Goal: Transaction & Acquisition: Purchase product/service

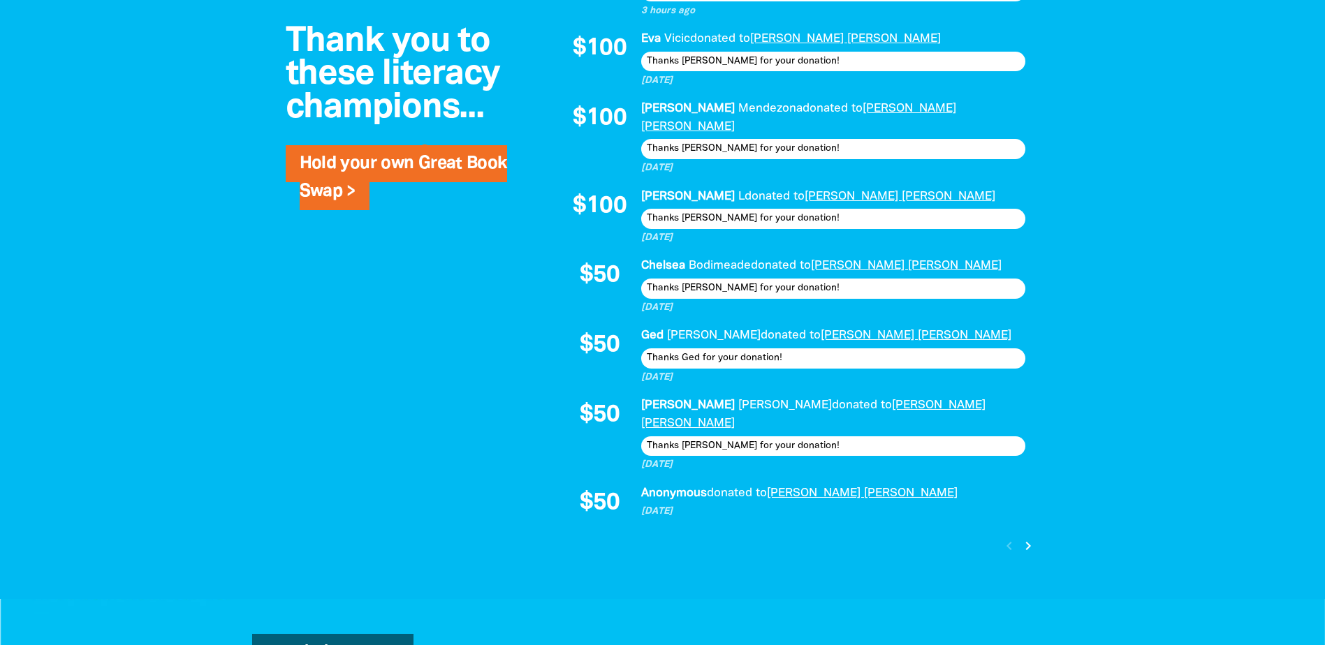
scroll to position [1397, 0]
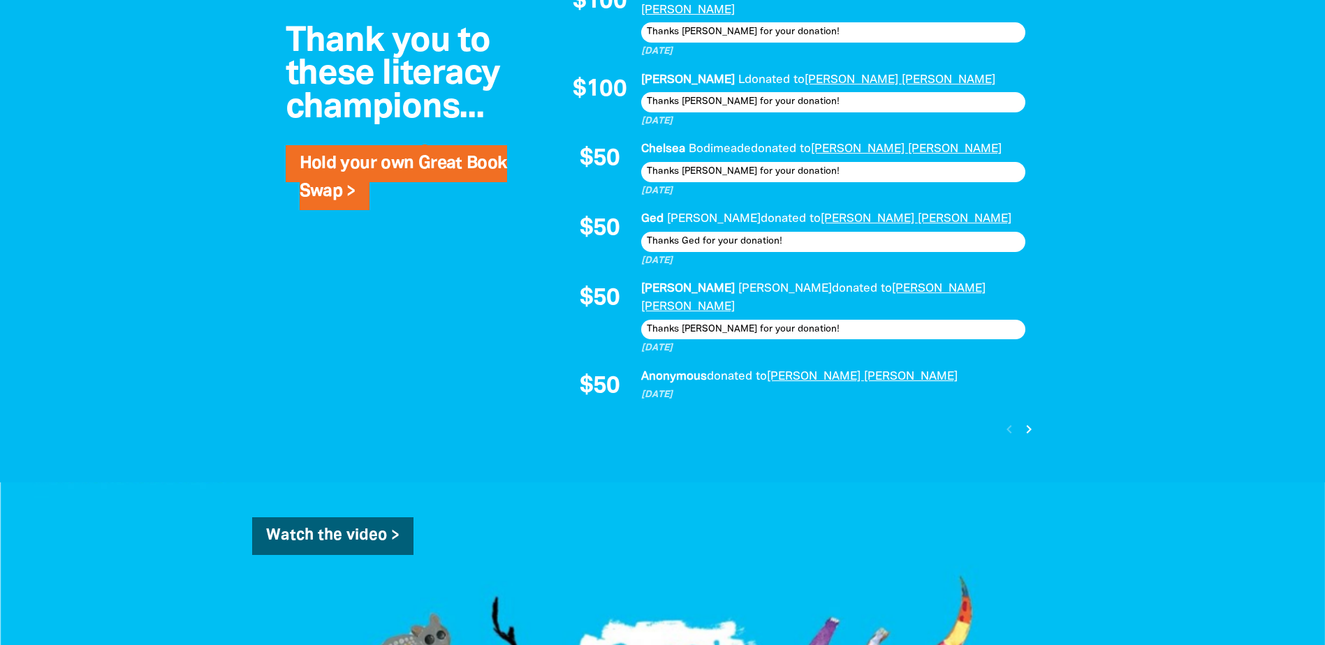
click at [1025, 421] on icon "chevron_right" at bounding box center [1028, 429] width 17 height 17
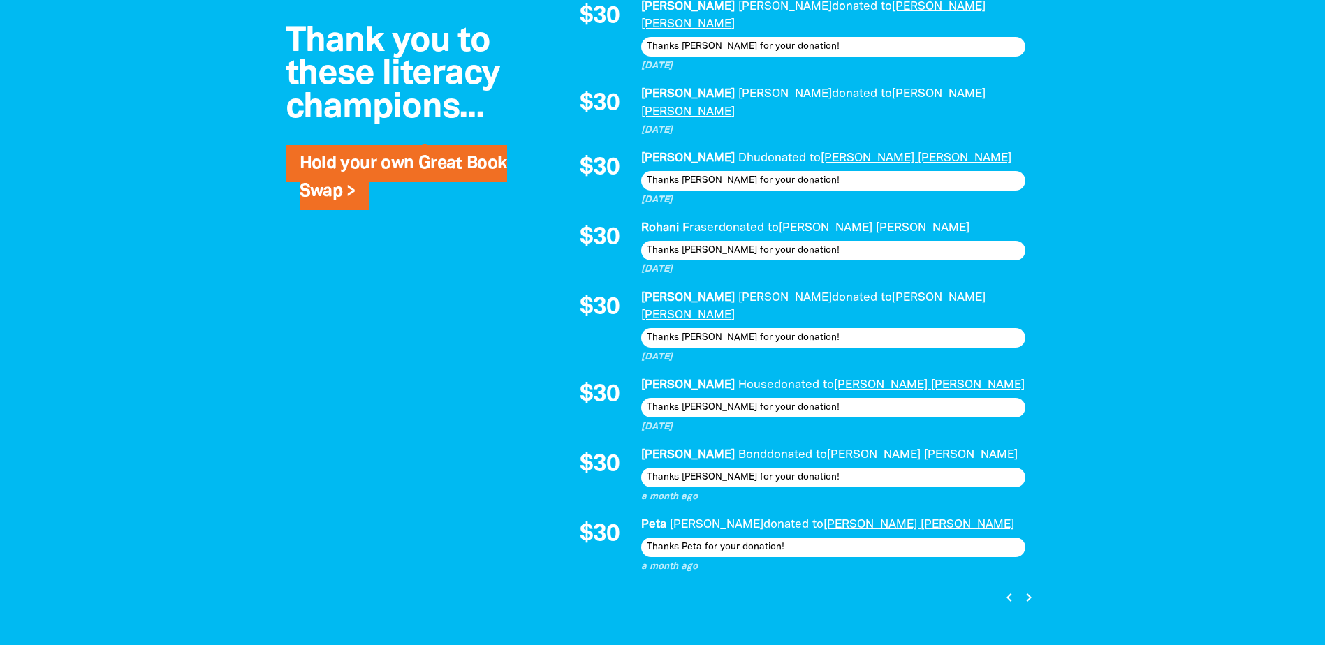
scroll to position [1232, 0]
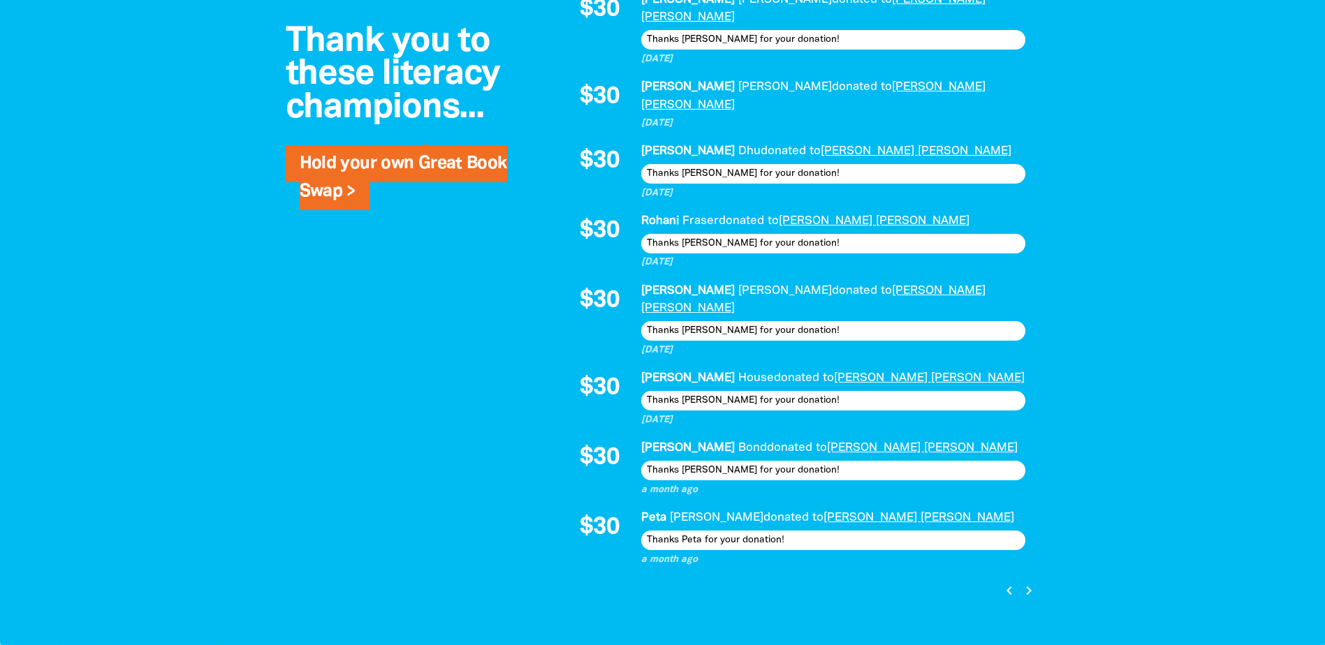
click at [1026, 582] on icon "chevron_right" at bounding box center [1028, 590] width 17 height 17
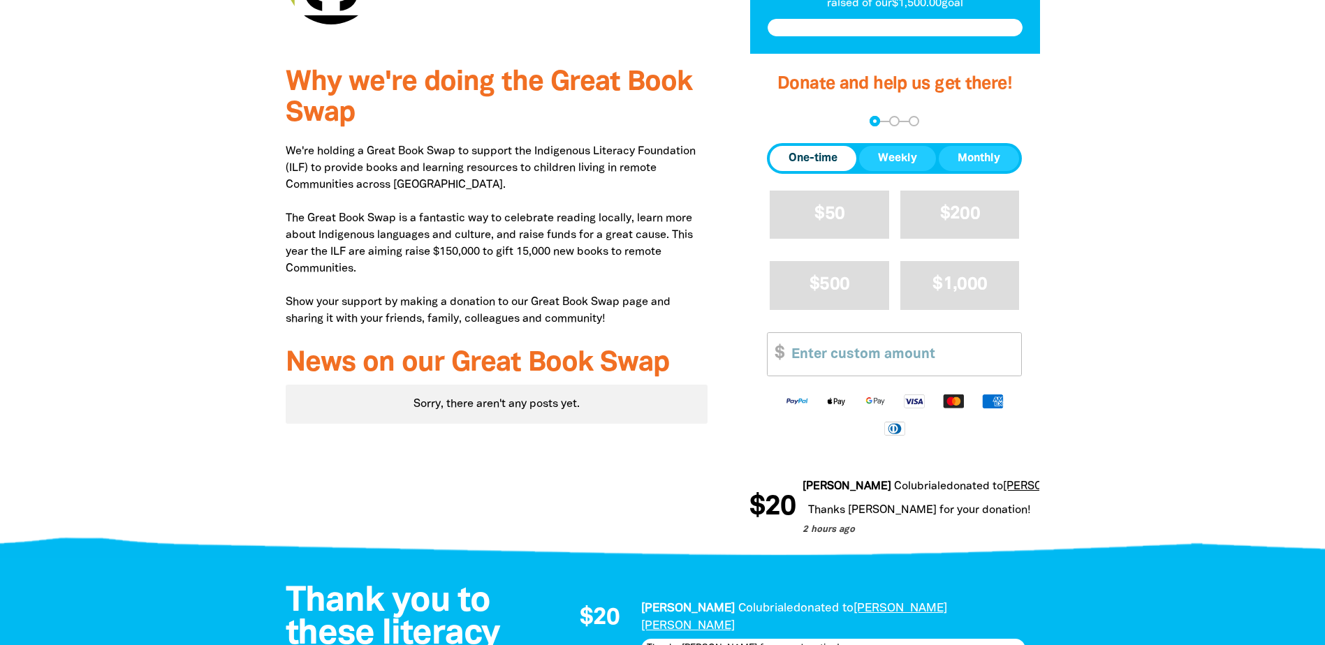
scroll to position [324, 0]
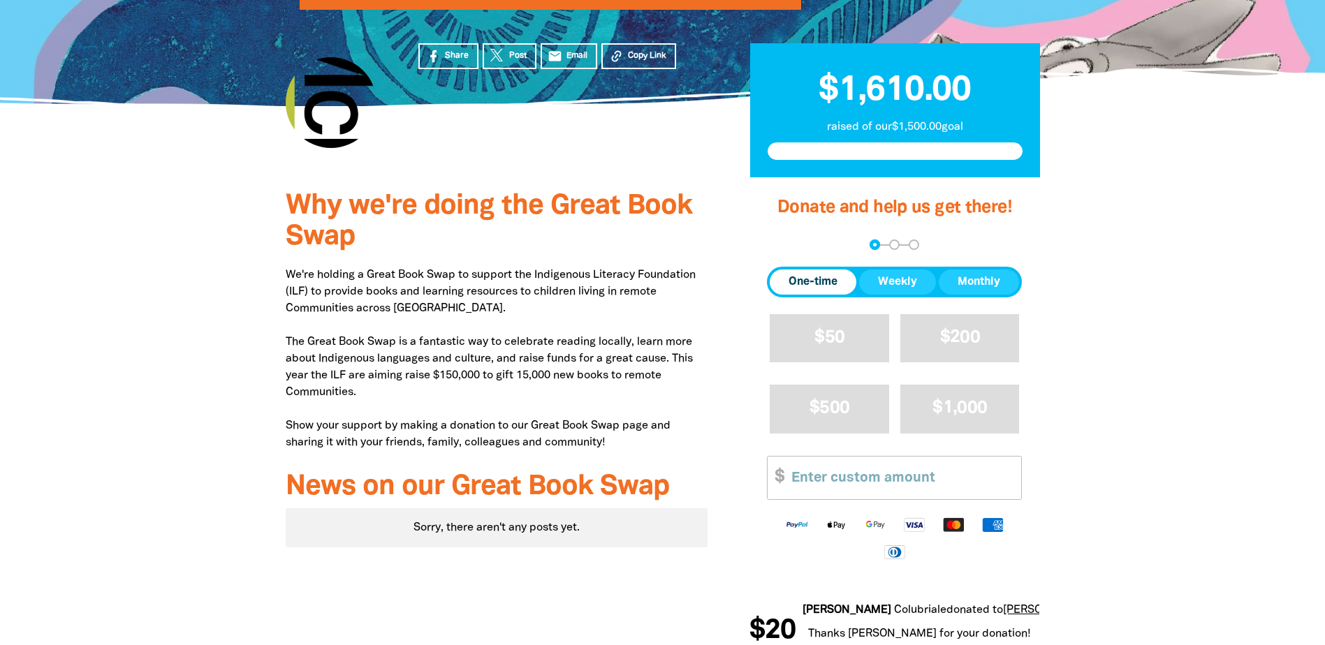
click at [797, 274] on span "One-time" at bounding box center [813, 282] width 49 height 17
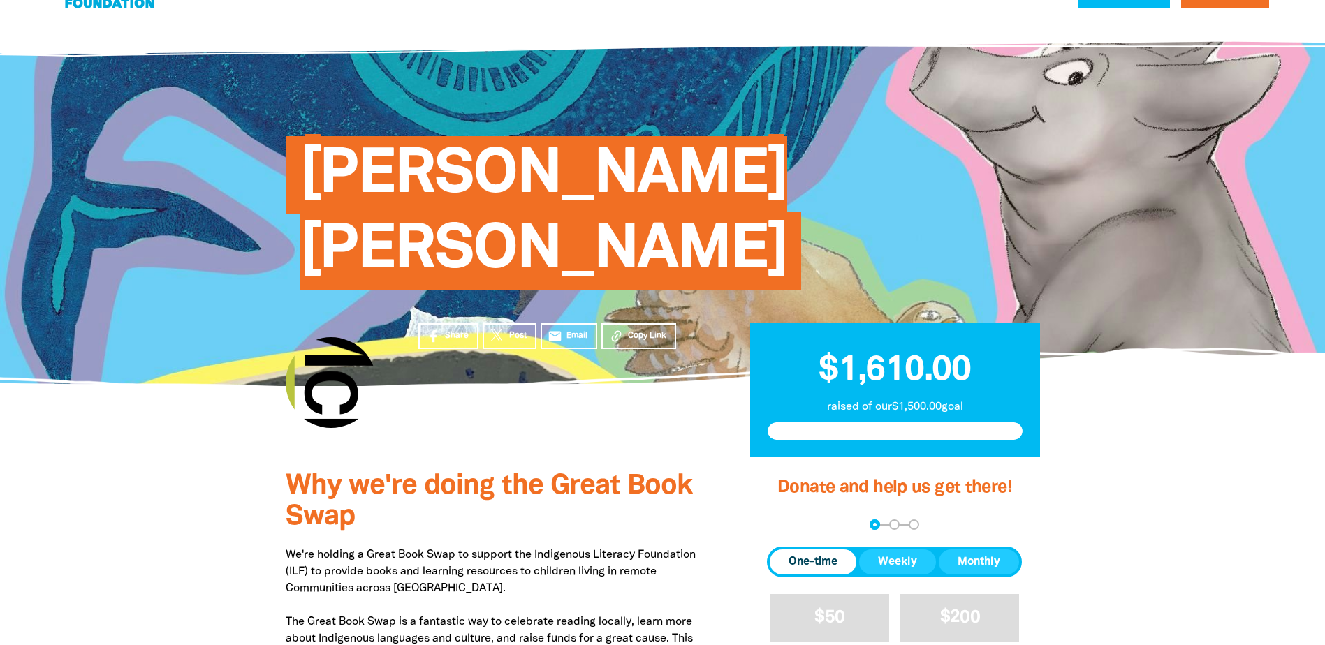
scroll to position [419, 0]
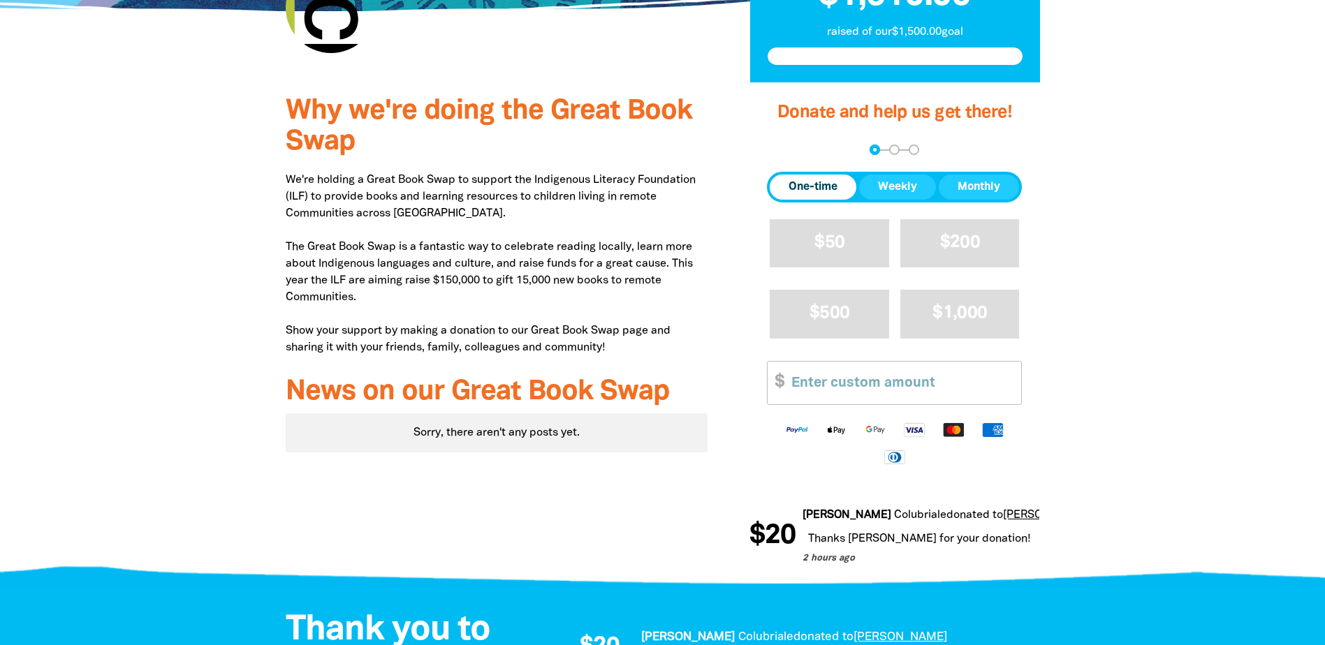
click at [815, 362] on input "Other Amount" at bounding box center [902, 383] width 240 height 43
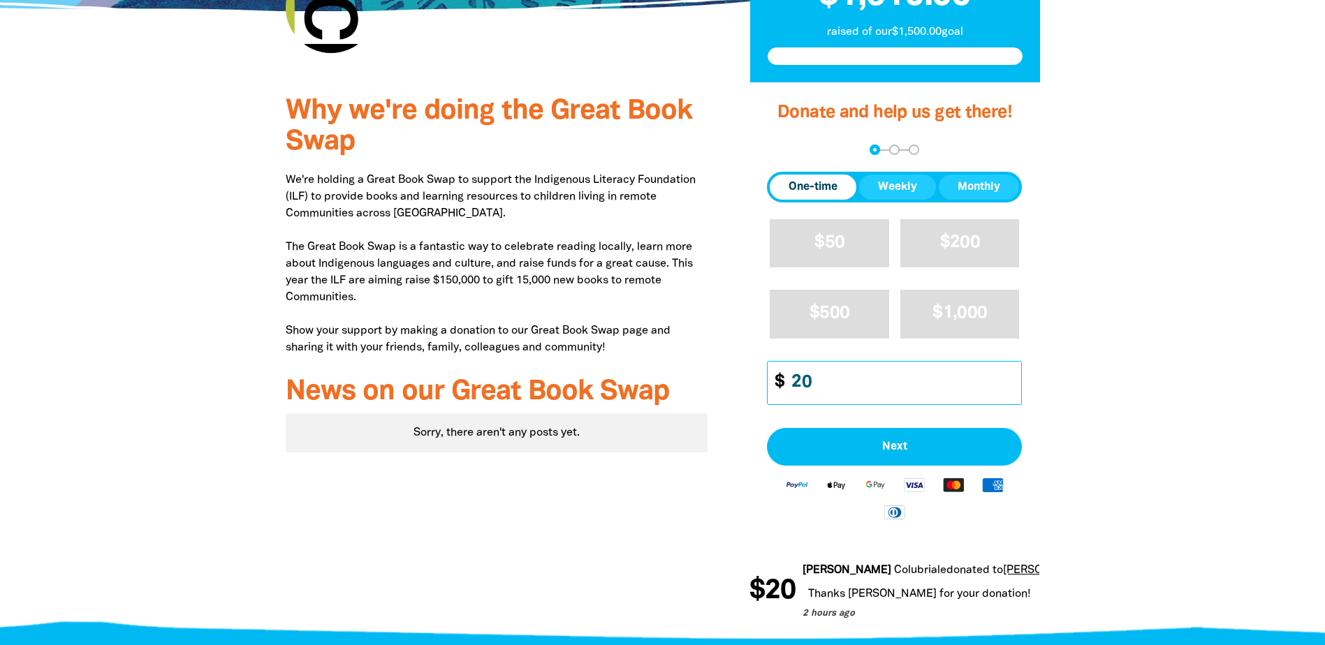
type input "20"
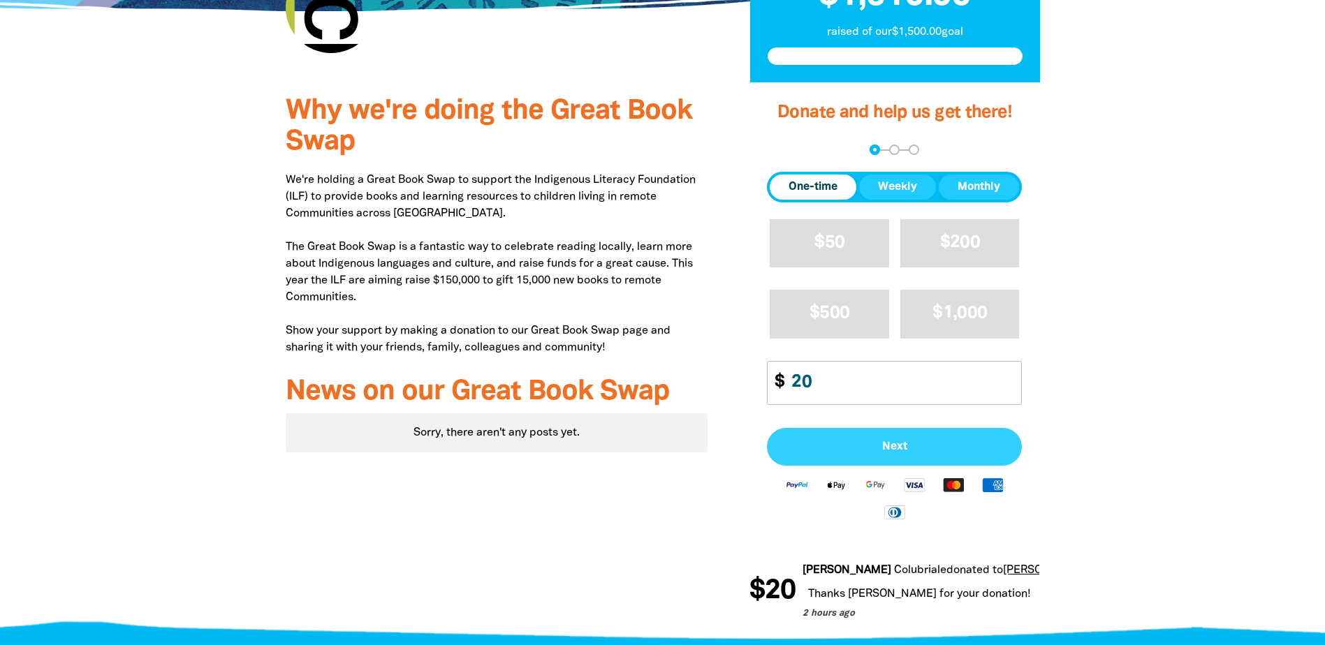
click at [908, 441] on span "Next" at bounding box center [894, 446] width 224 height 11
select select "AU"
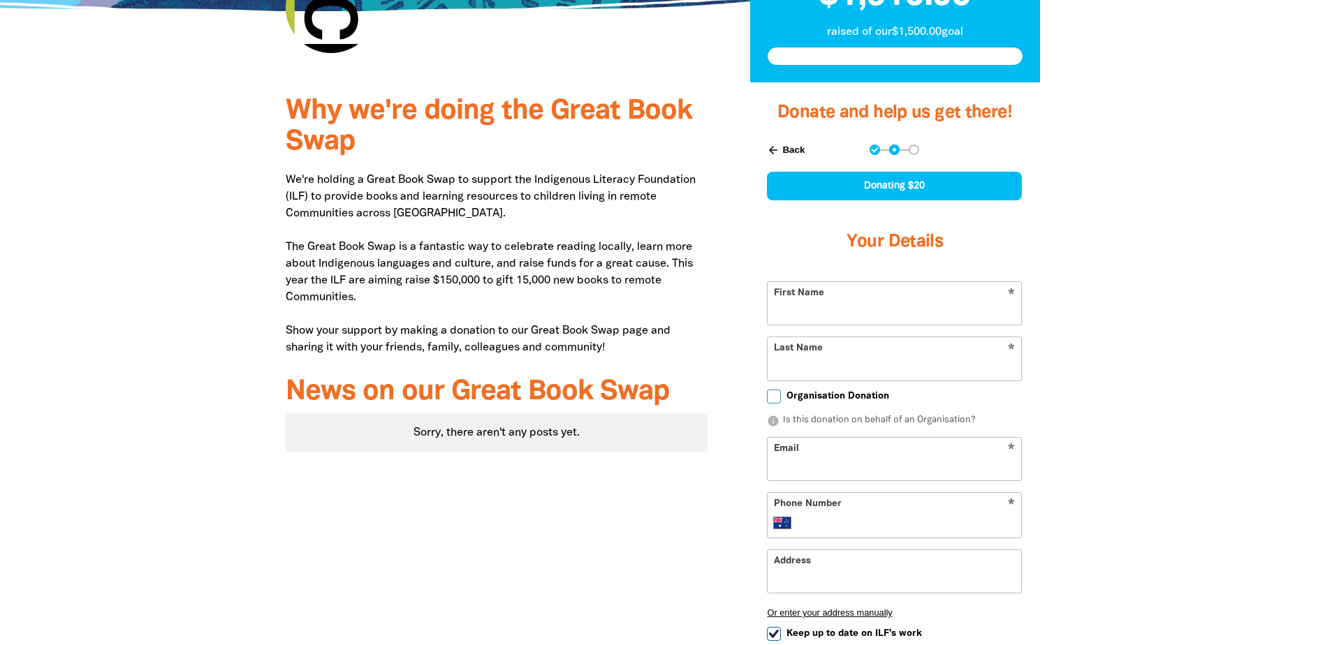
click at [783, 282] on input "First Name" at bounding box center [895, 303] width 254 height 43
type input "[PERSON_NAME]"
type input "mporritt@mccullough.com.au"
type input "+61 7 3233 8816"
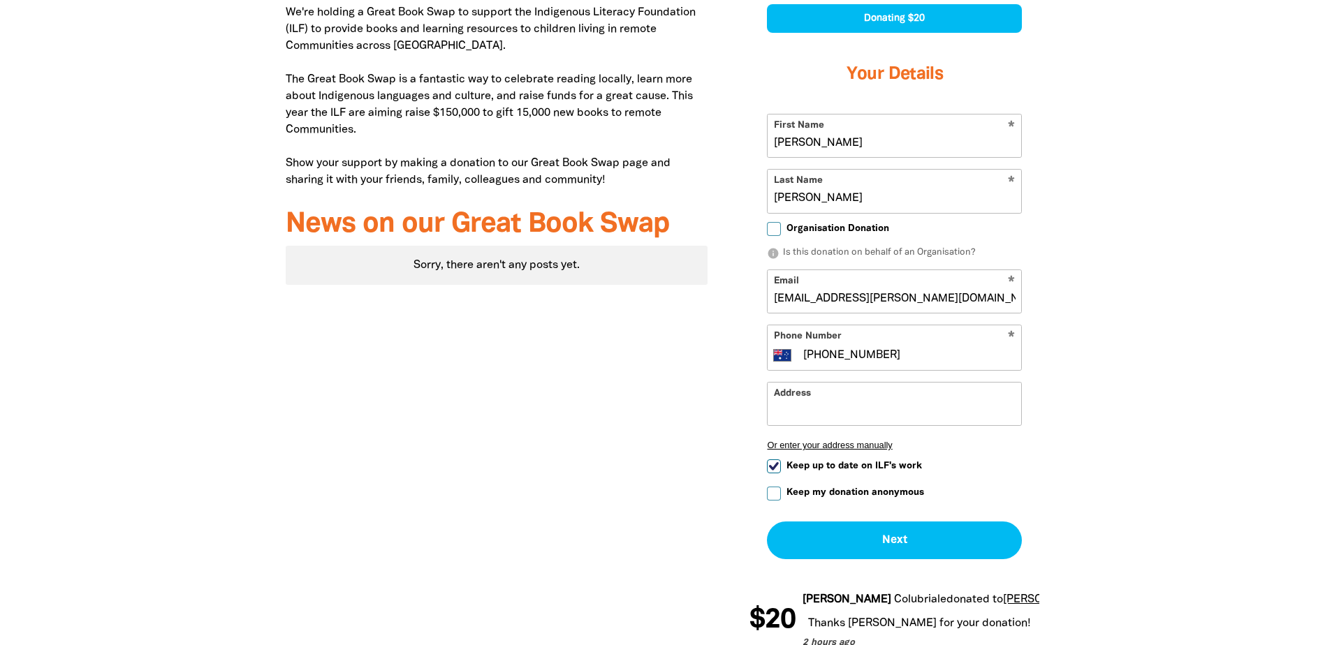
scroll to position [629, 0]
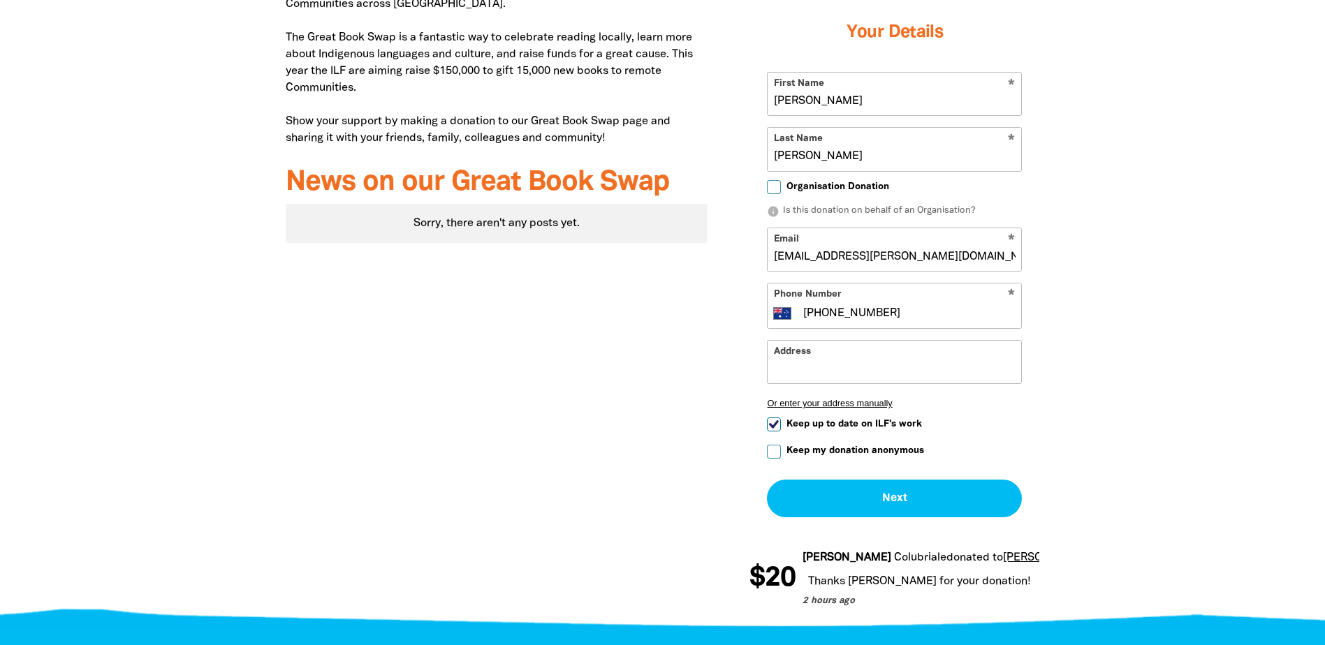
click at [776, 418] on input "Keep up to date on ILF's work" at bounding box center [774, 425] width 14 height 14
checkbox input "false"
click at [899, 480] on button "Next chevron_right" at bounding box center [894, 499] width 255 height 38
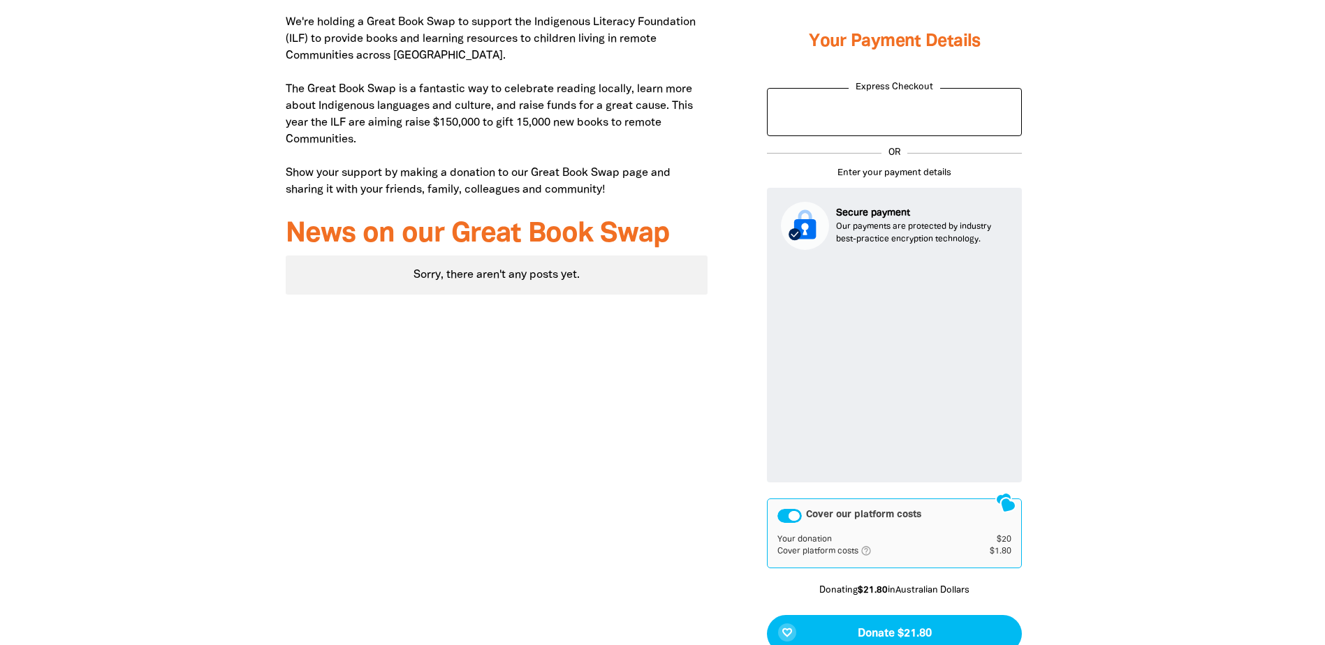
scroll to position [597, 0]
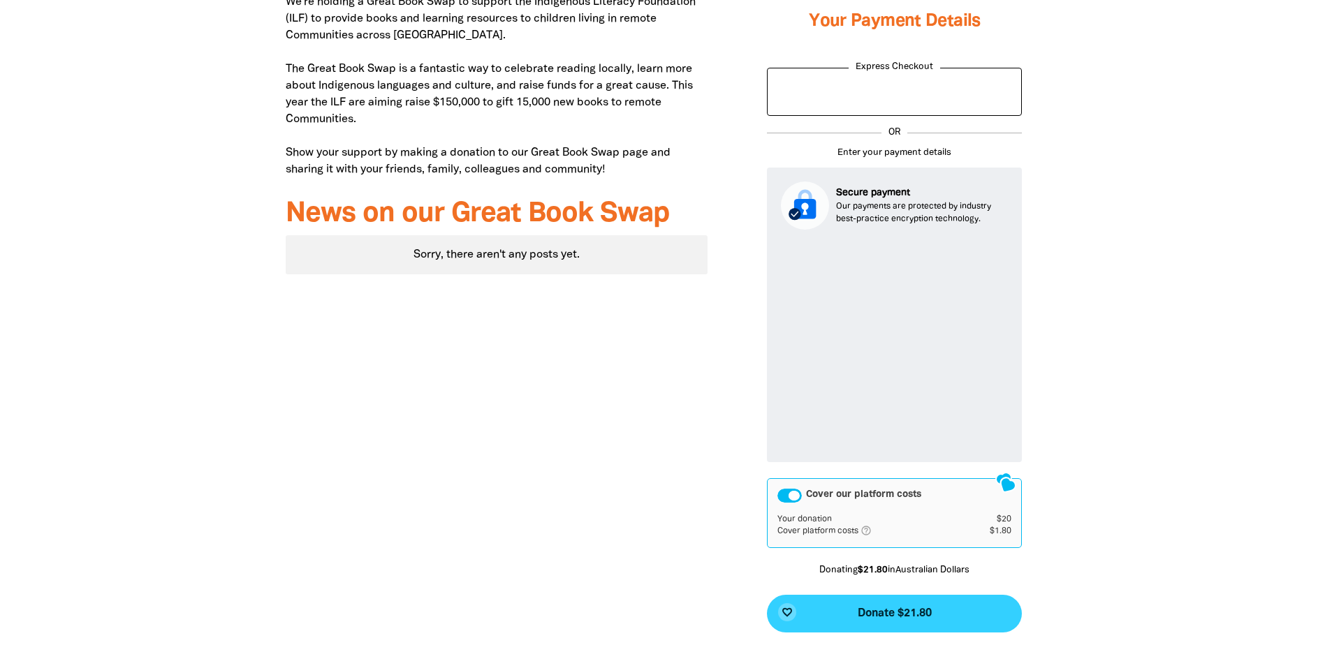
click at [880, 608] on span "Donate $21.80" at bounding box center [895, 613] width 74 height 11
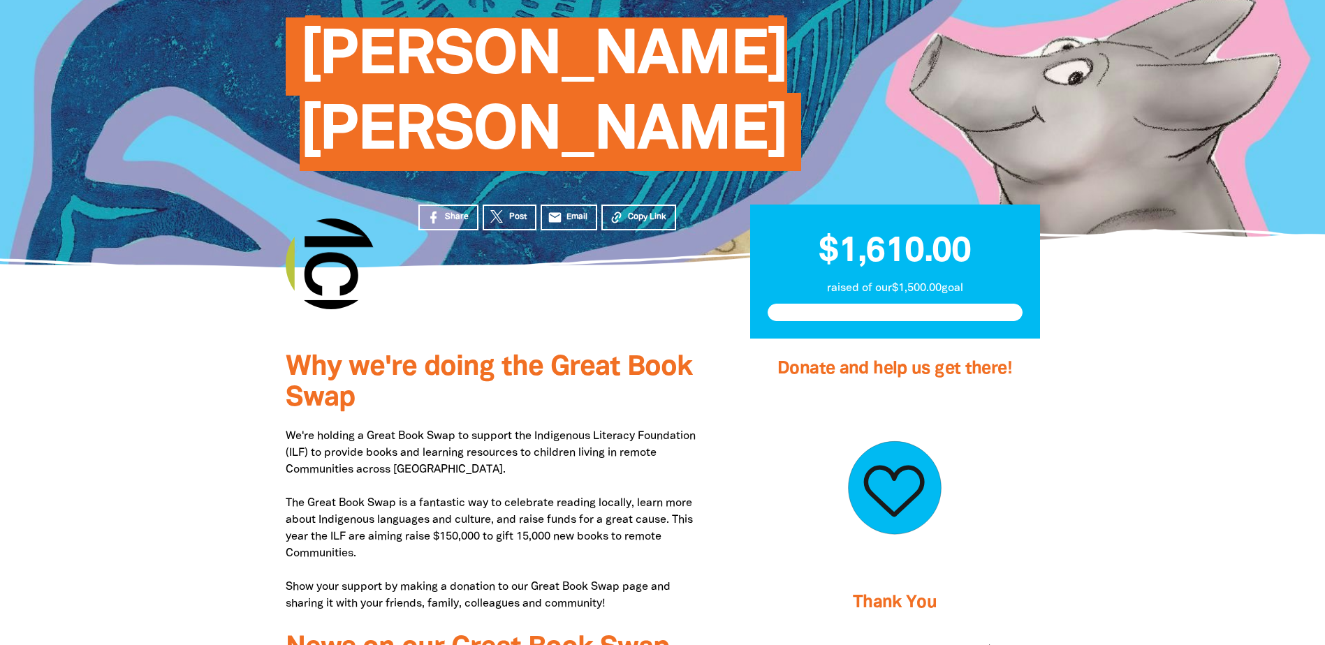
scroll to position [0, 0]
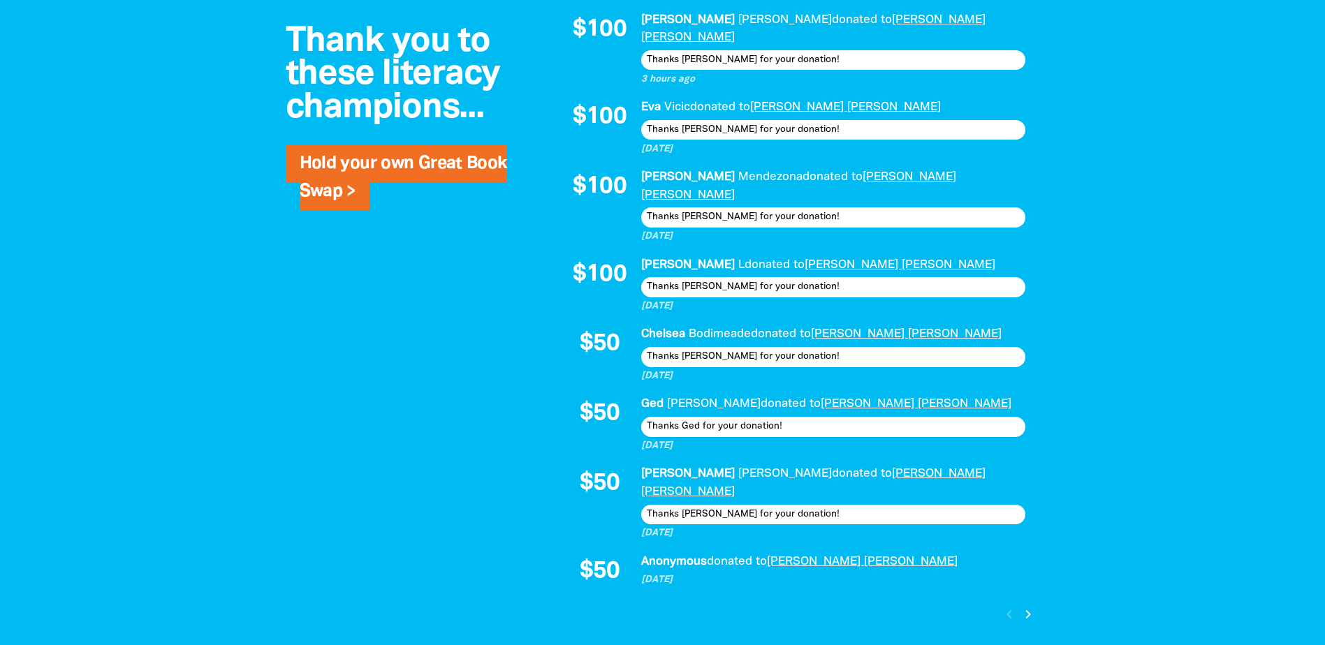
scroll to position [1257, 0]
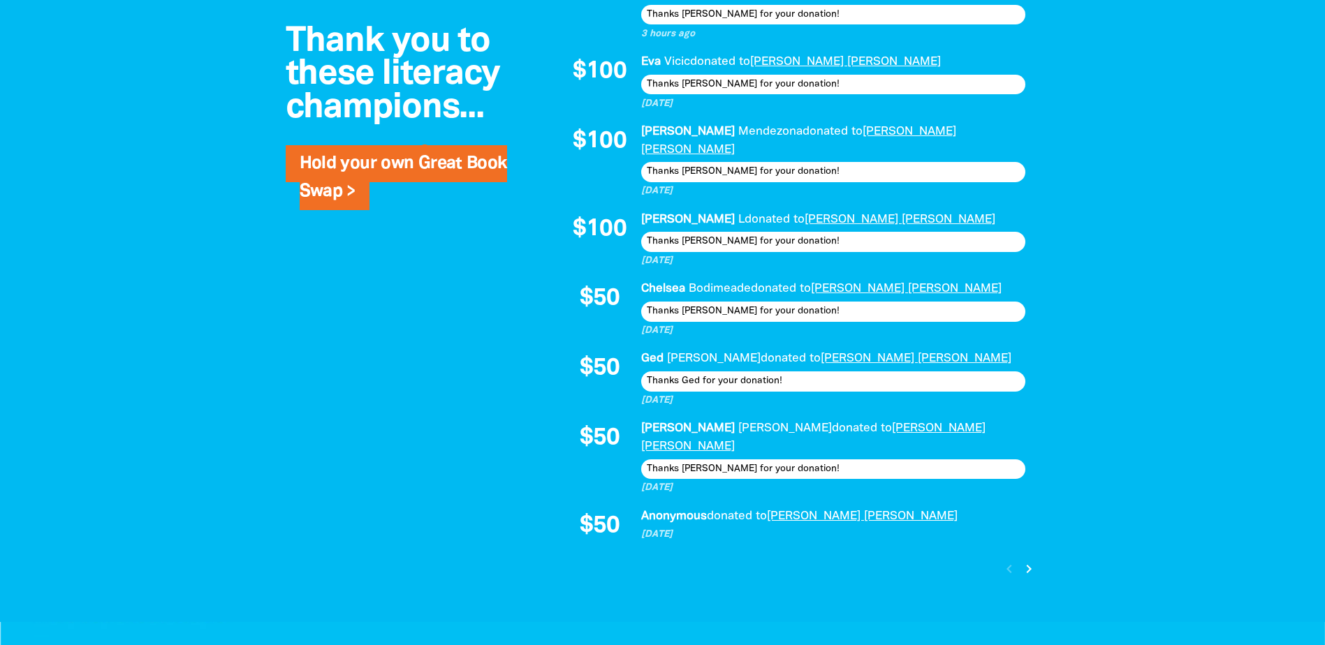
click at [1031, 561] on icon "chevron_right" at bounding box center [1028, 569] width 17 height 17
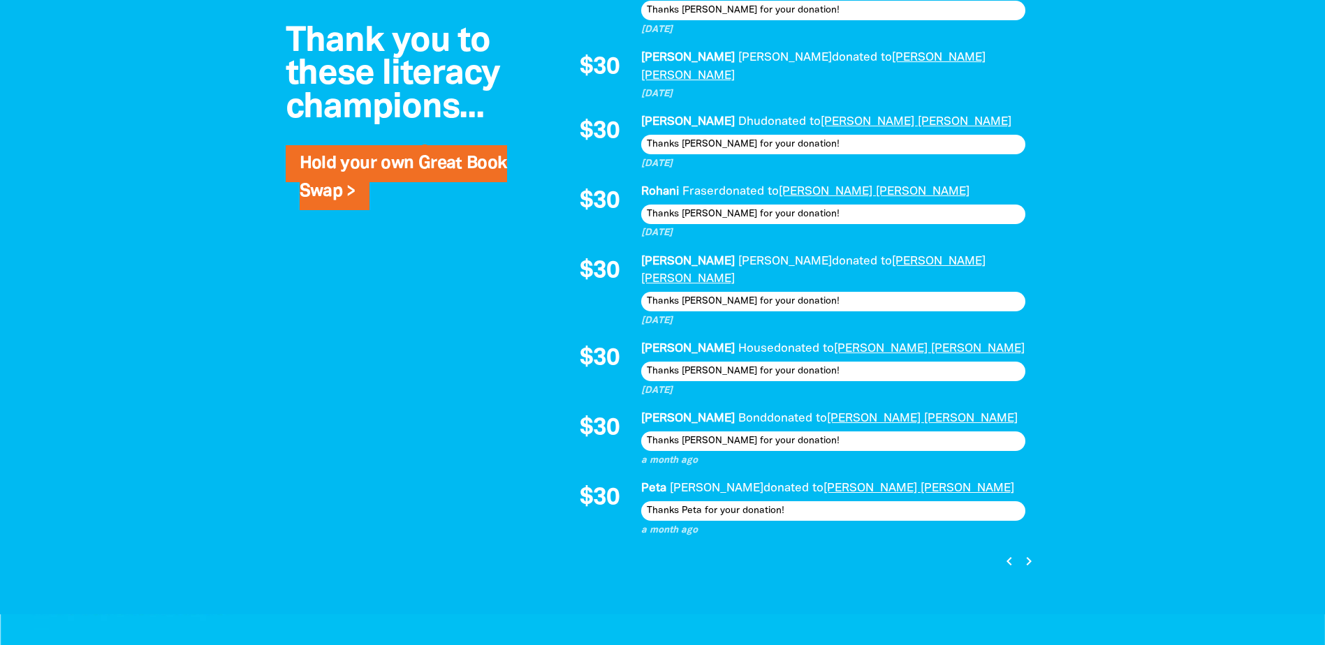
scroll to position [1302, 0]
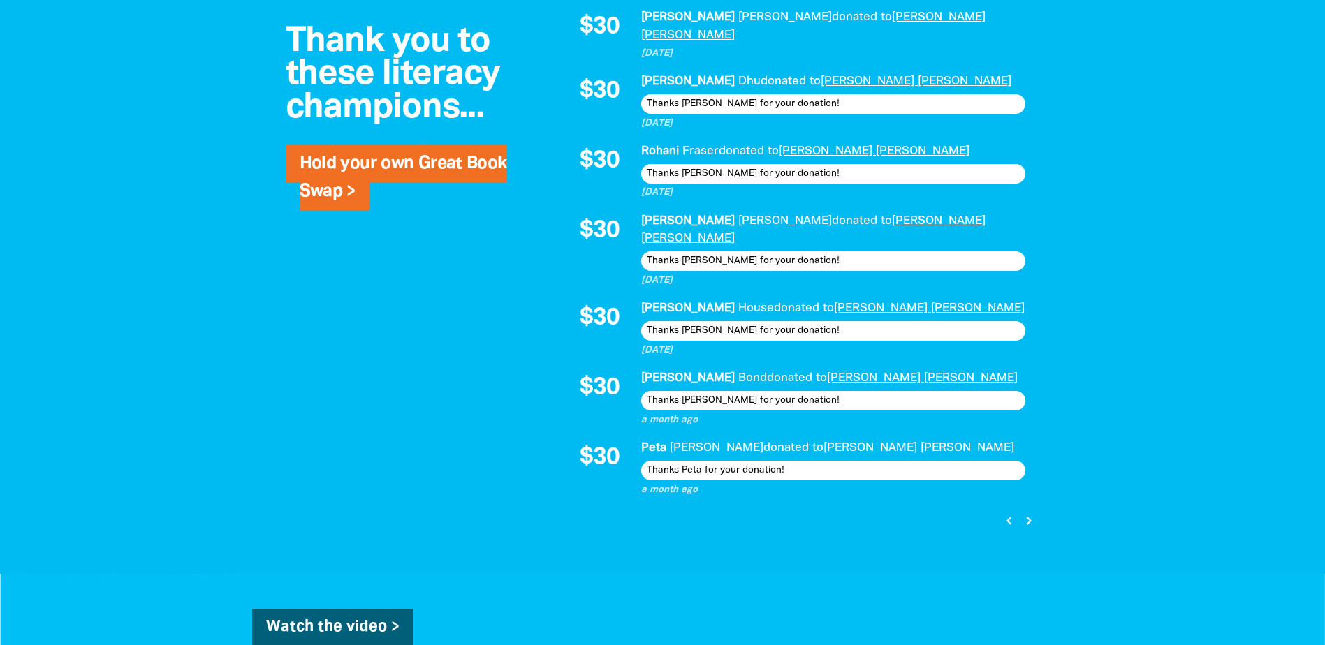
click at [1030, 513] on icon "chevron_right" at bounding box center [1028, 521] width 17 height 17
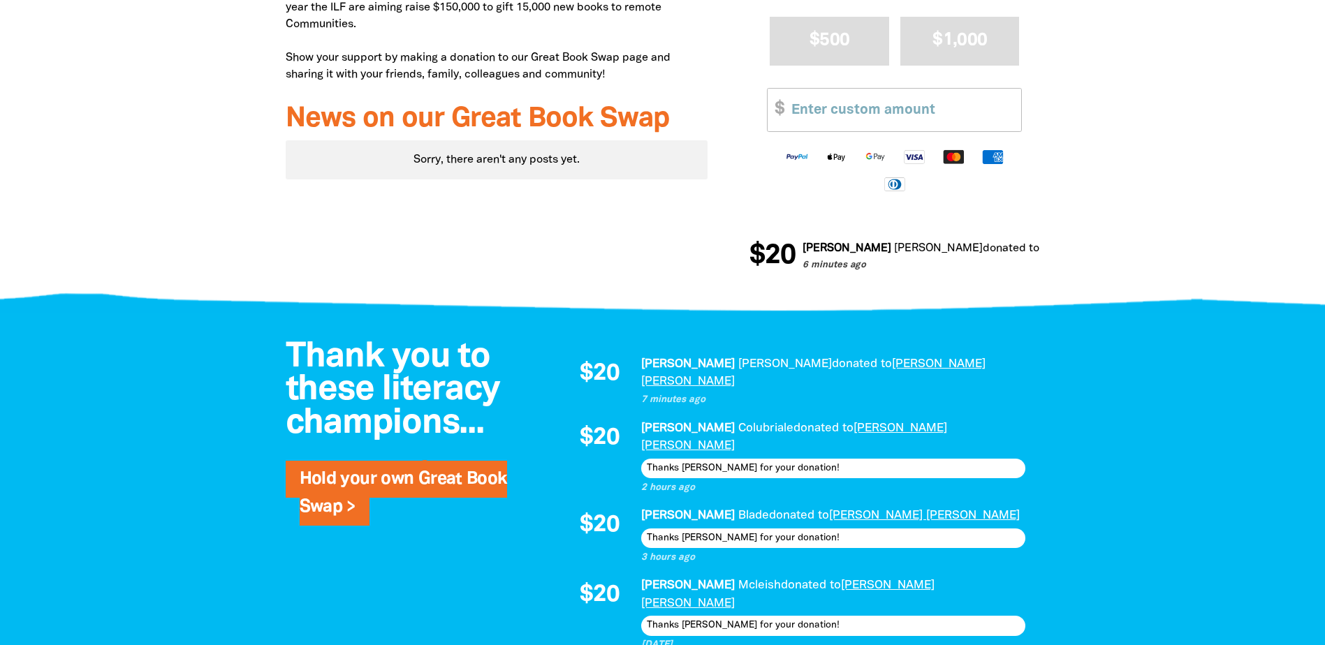
scroll to position [684, 0]
